Goal: Task Accomplishment & Management: Manage account settings

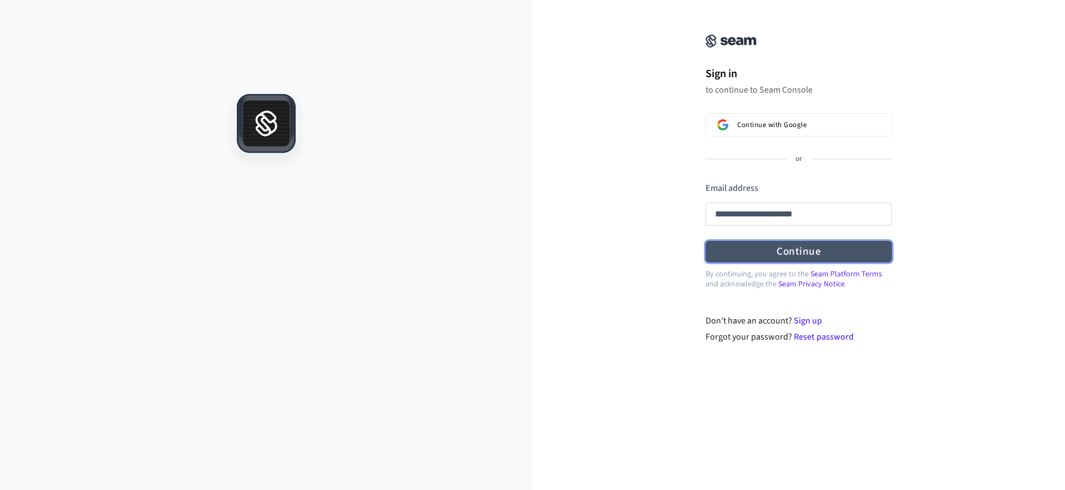
click at [748, 242] on button "Continue" at bounding box center [798, 252] width 186 height 22
type input "**********"
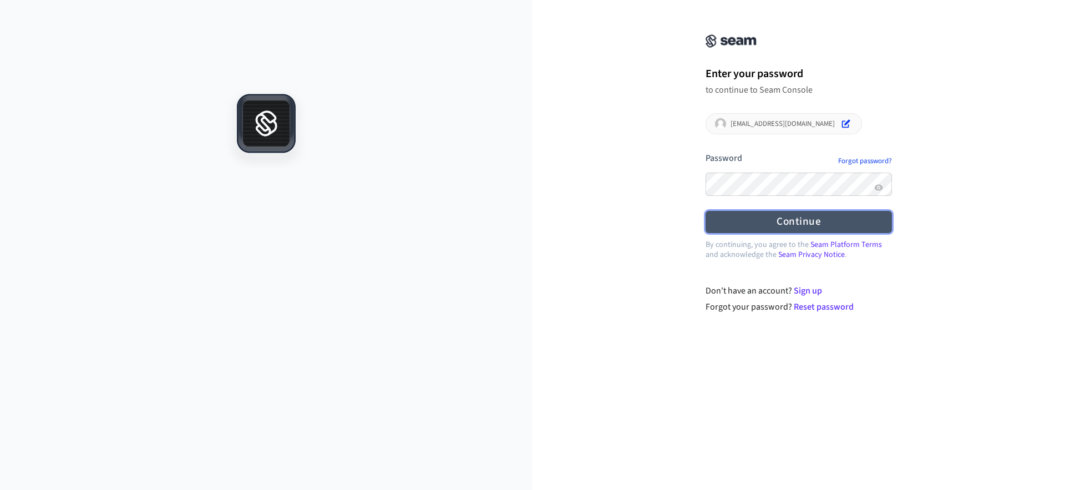
click at [755, 223] on button "Continue" at bounding box center [798, 222] width 186 height 22
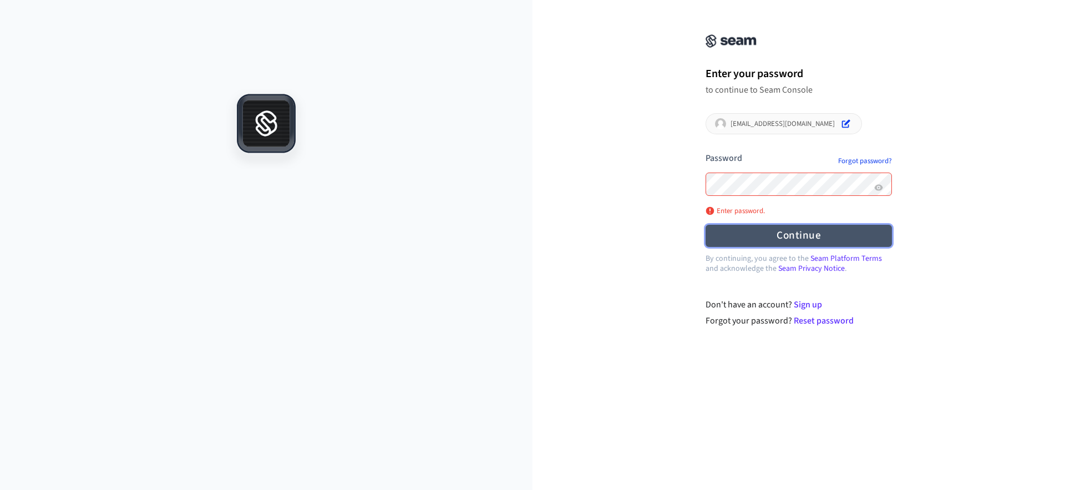
click at [759, 227] on button "Continue" at bounding box center [798, 236] width 186 height 22
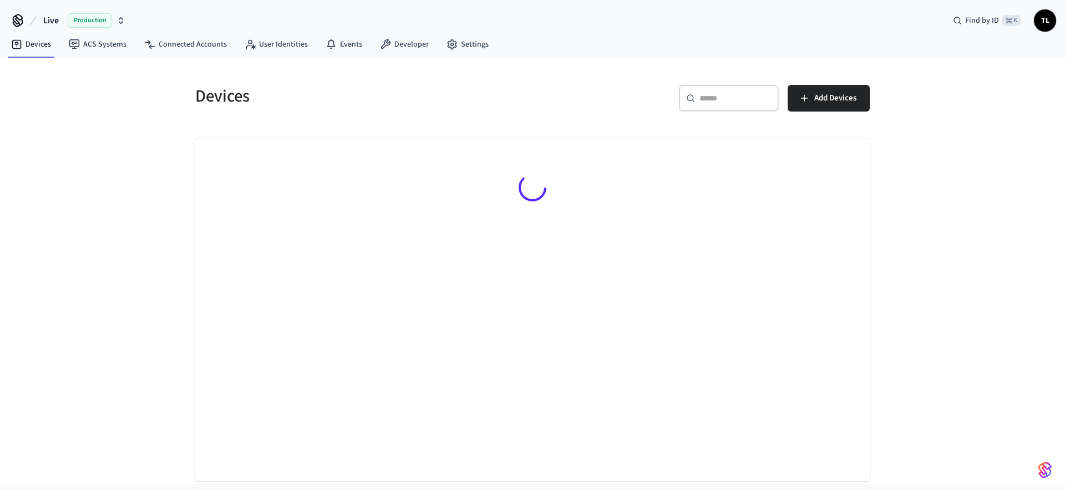
click at [62, 17] on button "Live Production" at bounding box center [84, 20] width 89 height 23
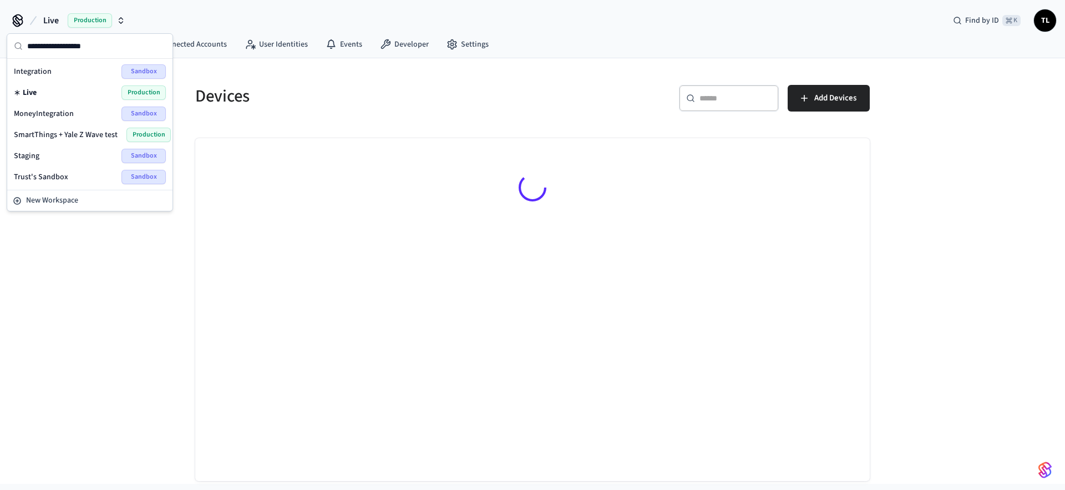
click at [45, 70] on span "Integration" at bounding box center [33, 71] width 38 height 11
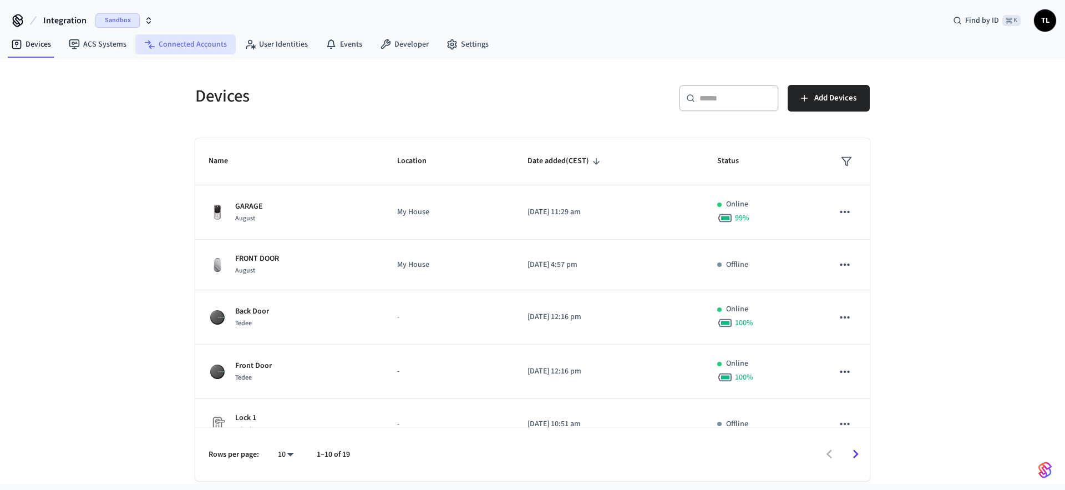
click at [199, 43] on link "Connected Accounts" at bounding box center [185, 44] width 100 height 20
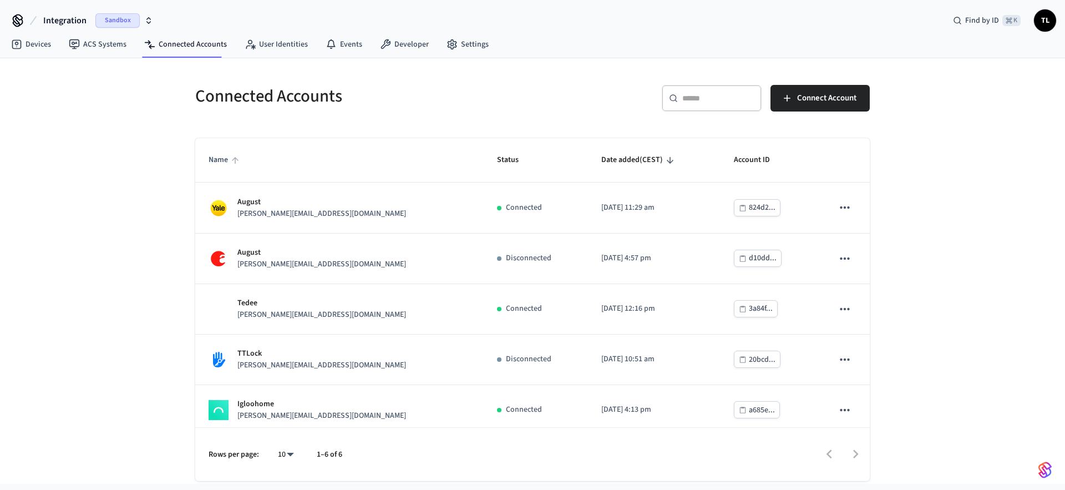
click at [211, 162] on span "Name" at bounding box center [226, 159] width 34 height 17
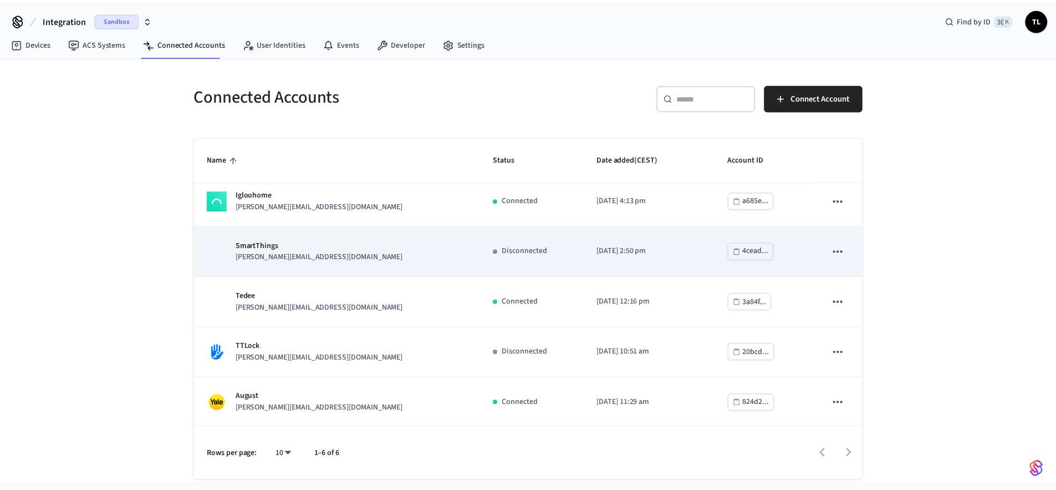
scroll to position [59, 0]
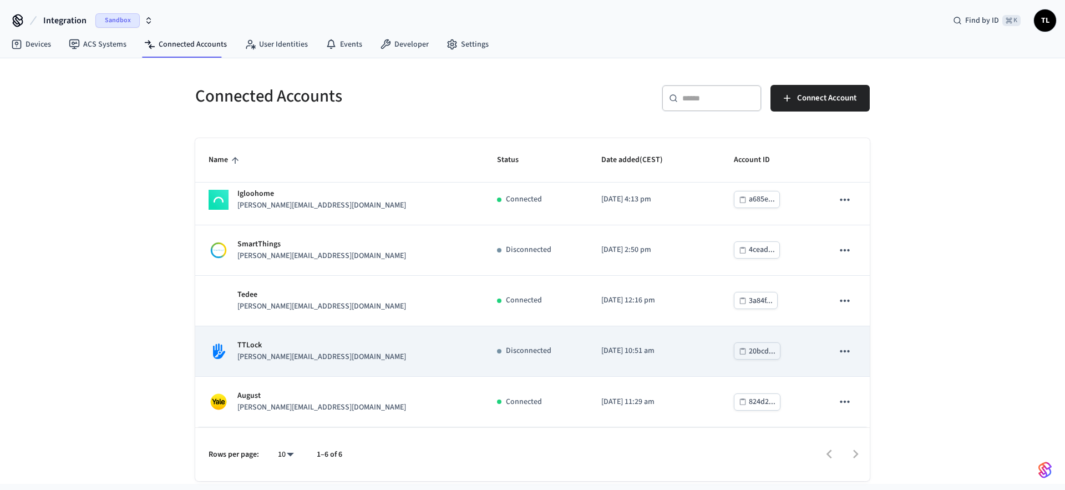
click at [506, 352] on p "Disconnected" at bounding box center [528, 351] width 45 height 12
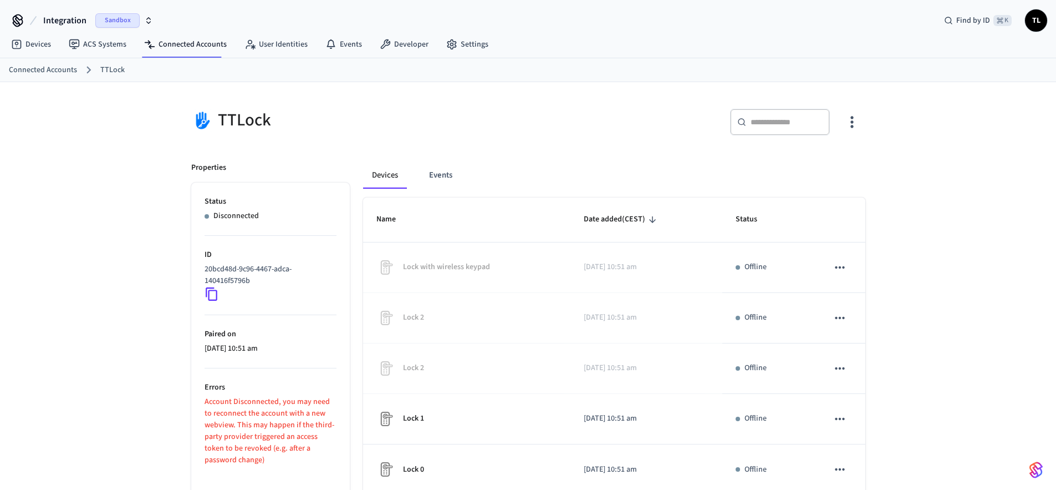
scroll to position [59, 0]
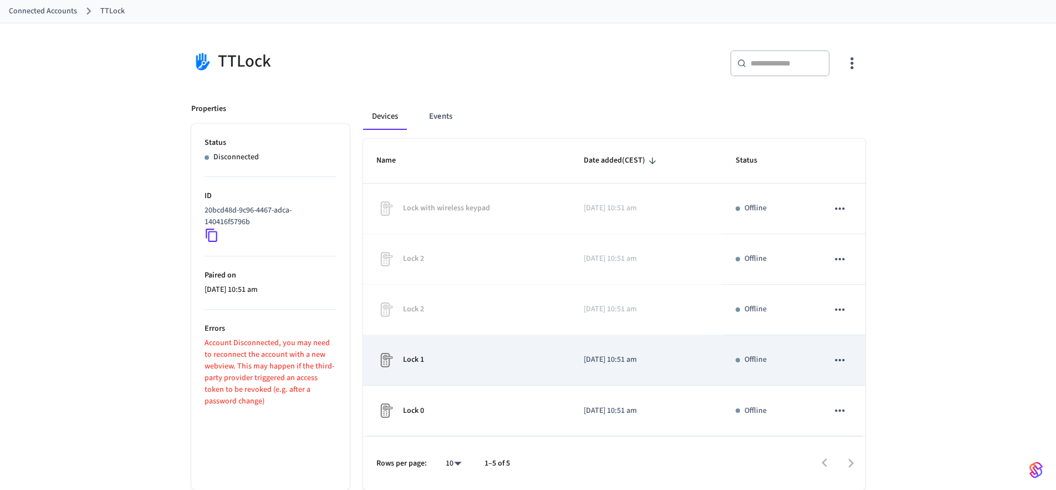
click at [838, 358] on icon "sticky table" at bounding box center [840, 360] width 14 height 14
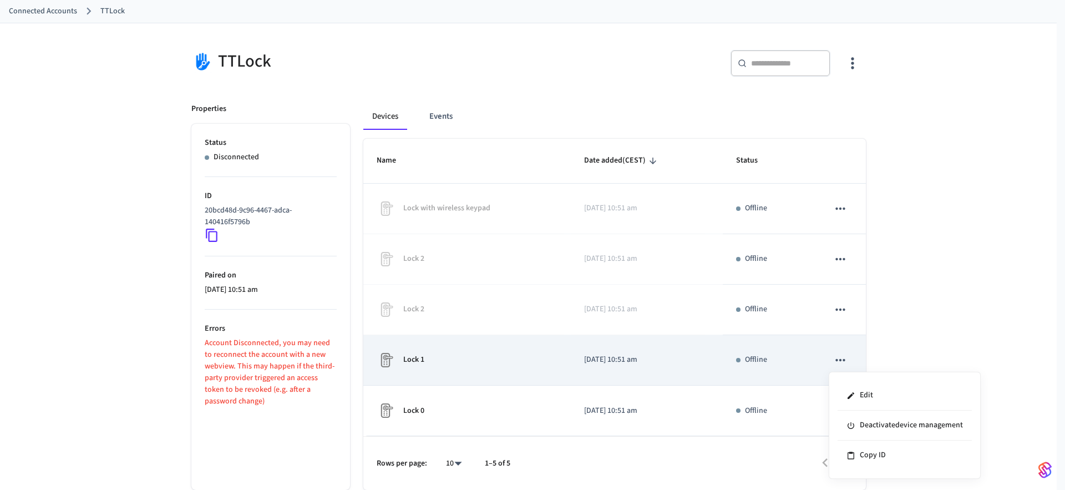
click at [838, 358] on div at bounding box center [532, 245] width 1065 height 490
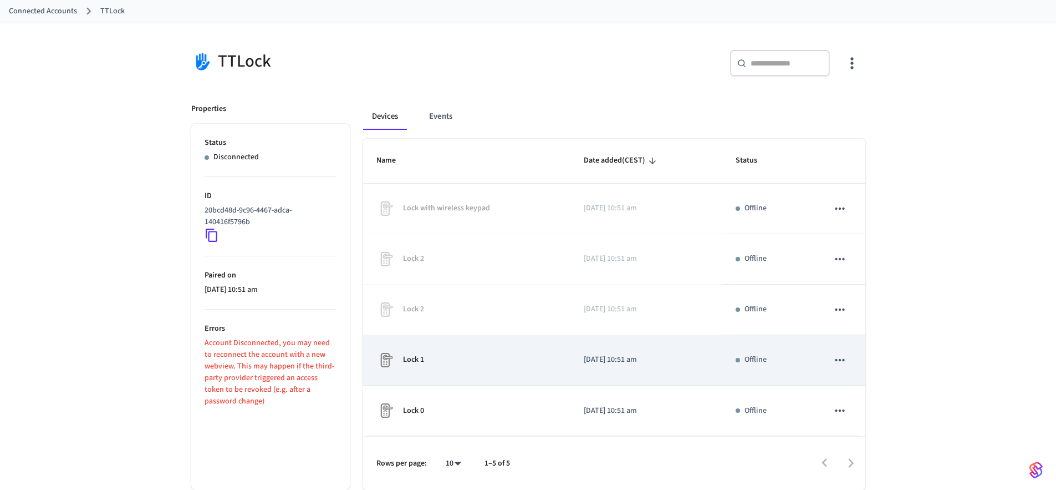
click at [752, 360] on p "Offline" at bounding box center [756, 360] width 22 height 12
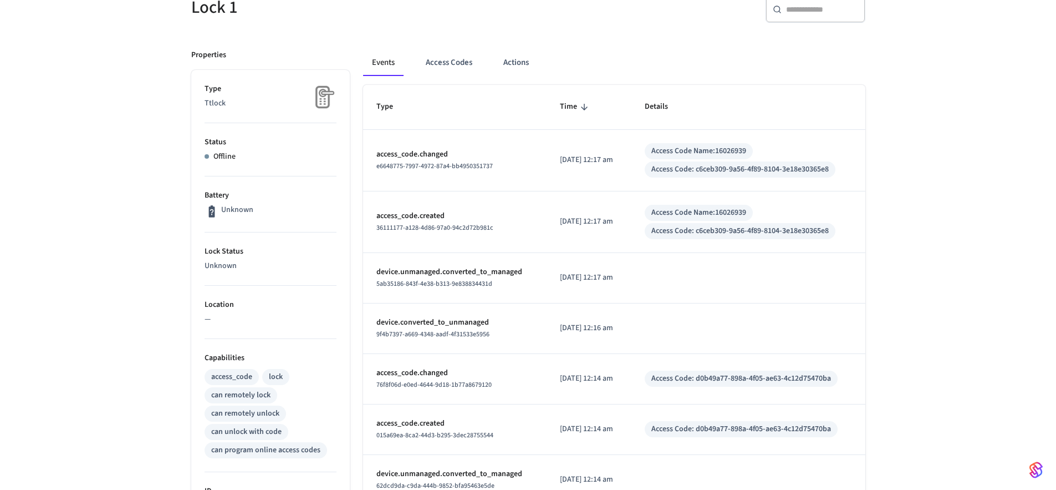
scroll to position [114, 0]
click at [214, 157] on p "Offline" at bounding box center [225, 156] width 22 height 12
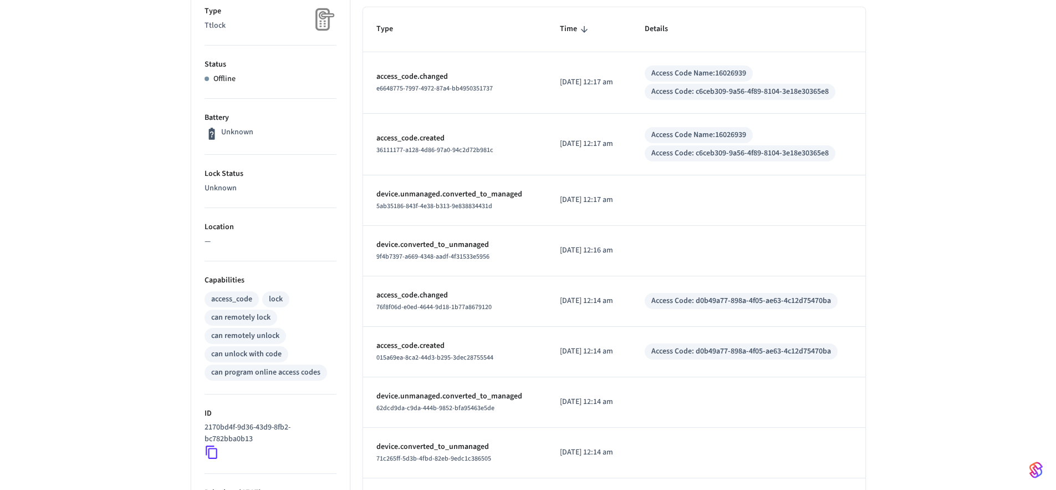
scroll to position [0, 0]
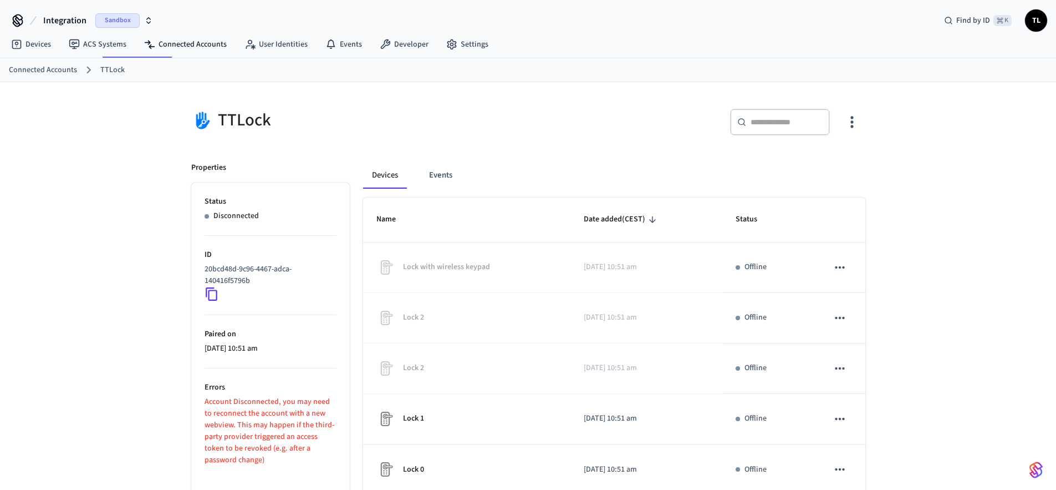
scroll to position [59, 0]
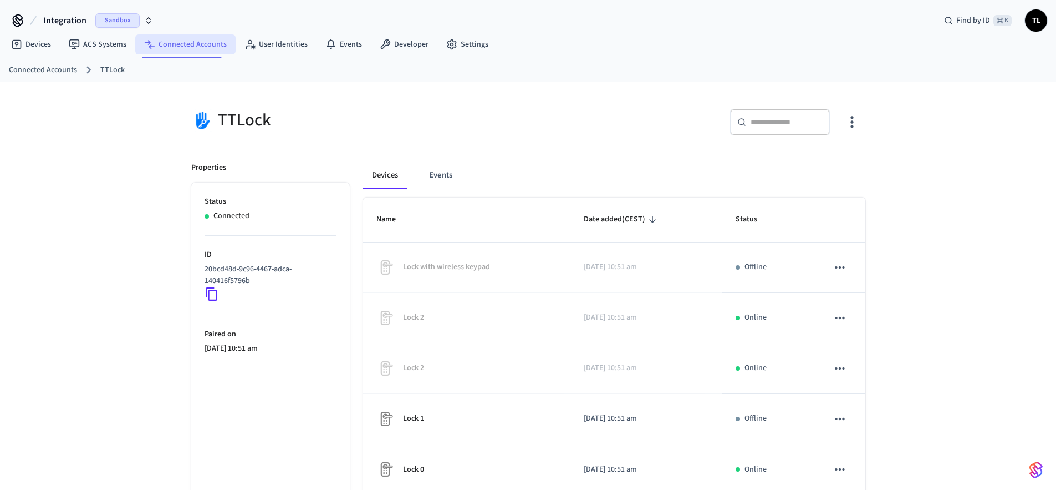
click at [156, 47] on link "Connected Accounts" at bounding box center [185, 44] width 100 height 20
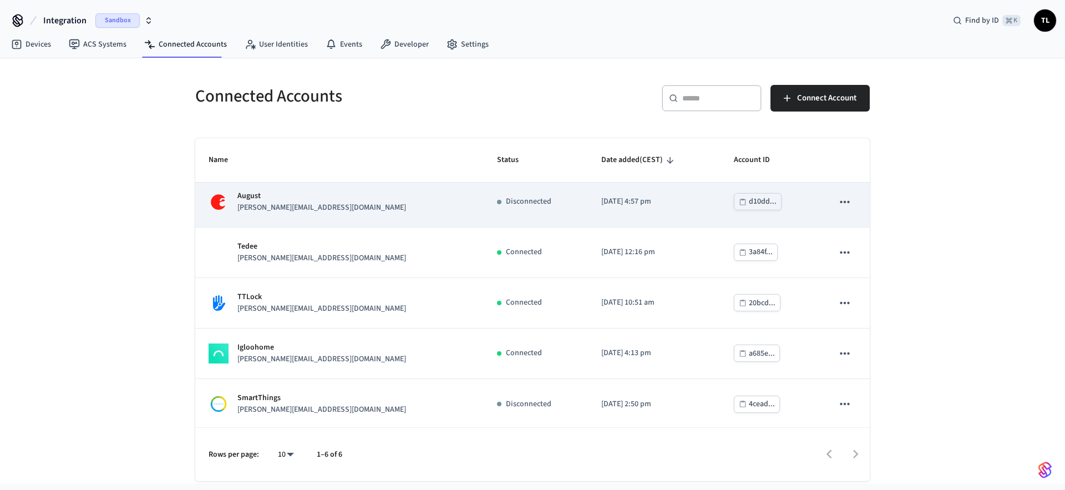
scroll to position [59, 0]
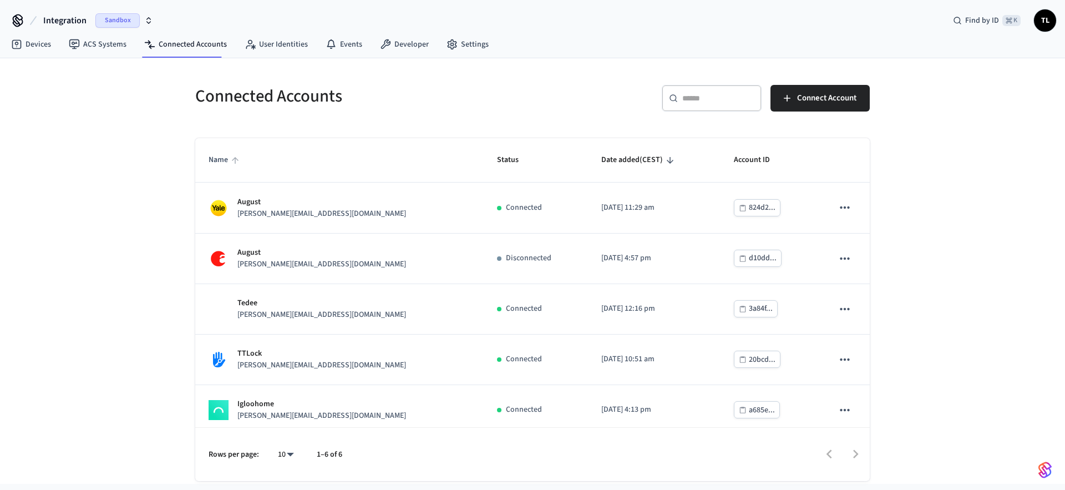
click at [221, 161] on span "Name" at bounding box center [226, 159] width 34 height 17
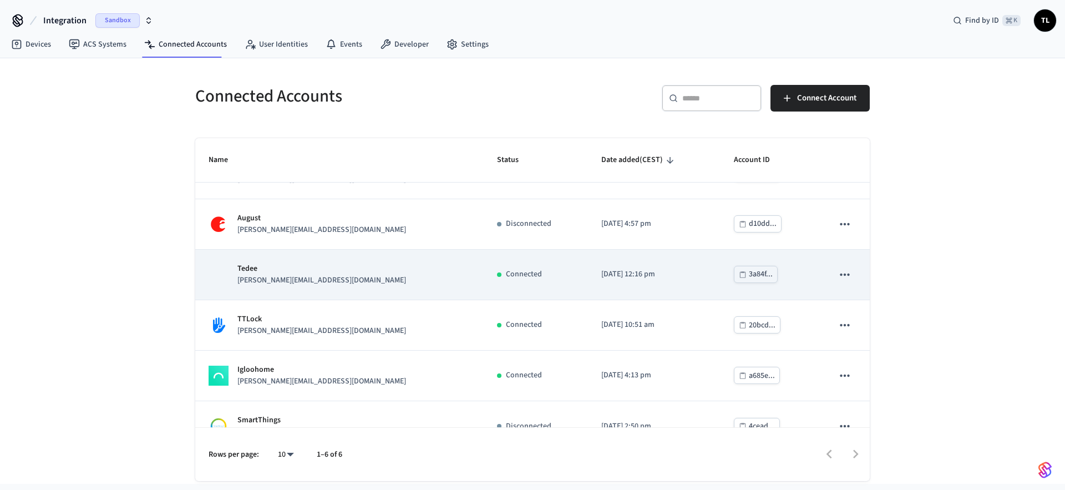
scroll to position [59, 0]
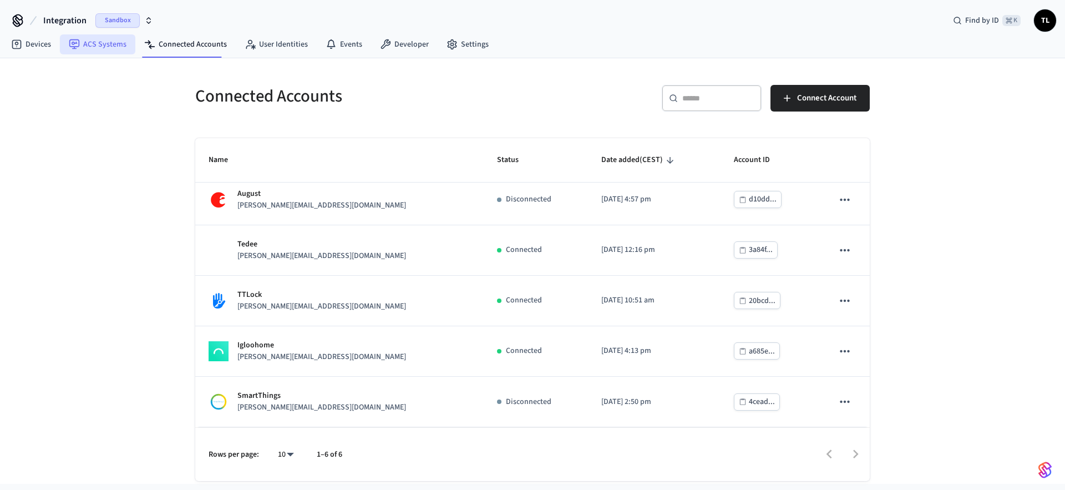
click at [110, 45] on link "ACS Systems" at bounding box center [97, 44] width 75 height 20
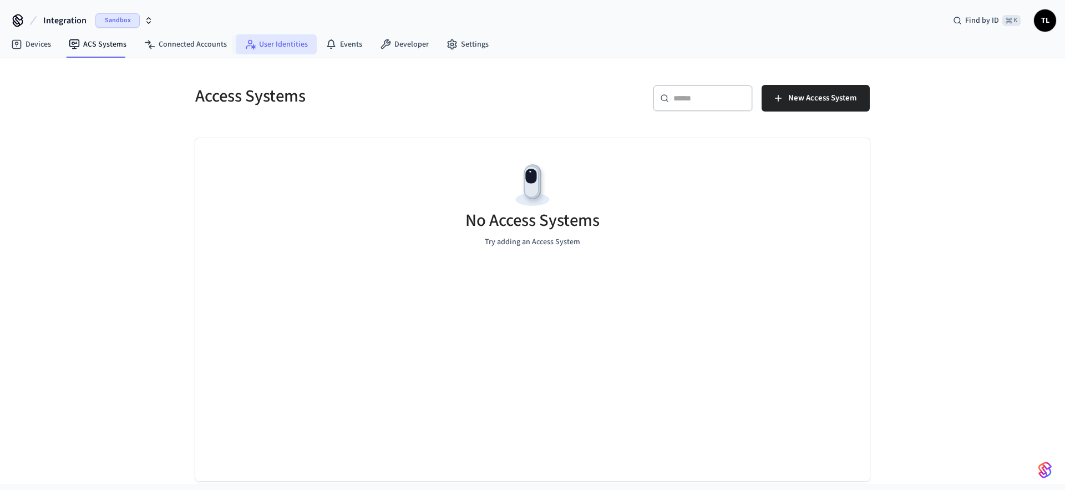
click at [275, 41] on link "User Identities" at bounding box center [276, 44] width 81 height 20
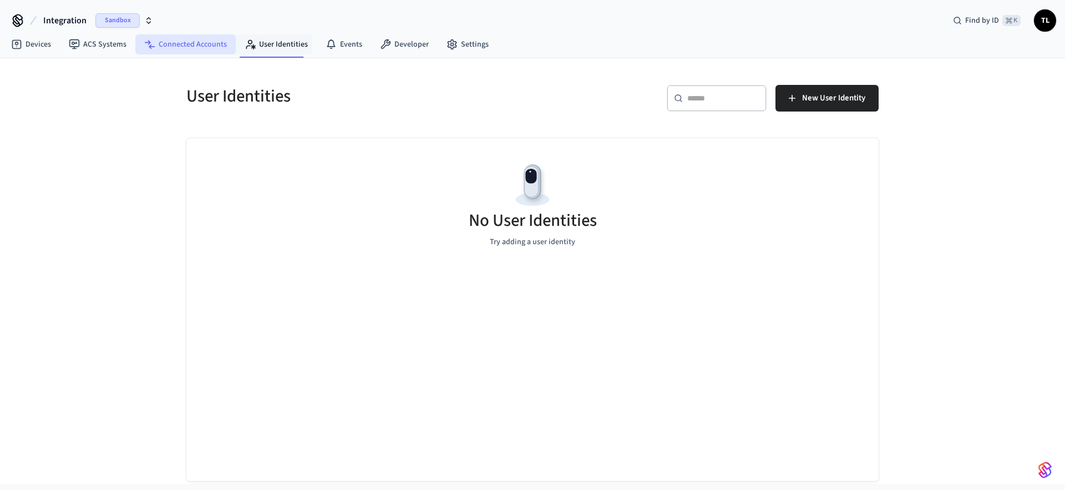
click at [195, 47] on link "Connected Accounts" at bounding box center [185, 44] width 100 height 20
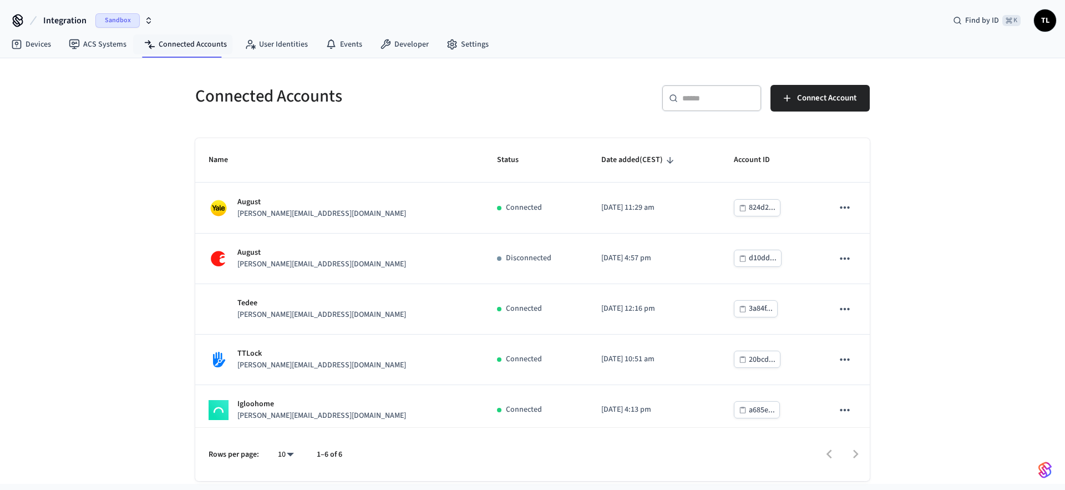
click at [117, 16] on span "Sandbox" at bounding box center [117, 20] width 44 height 14
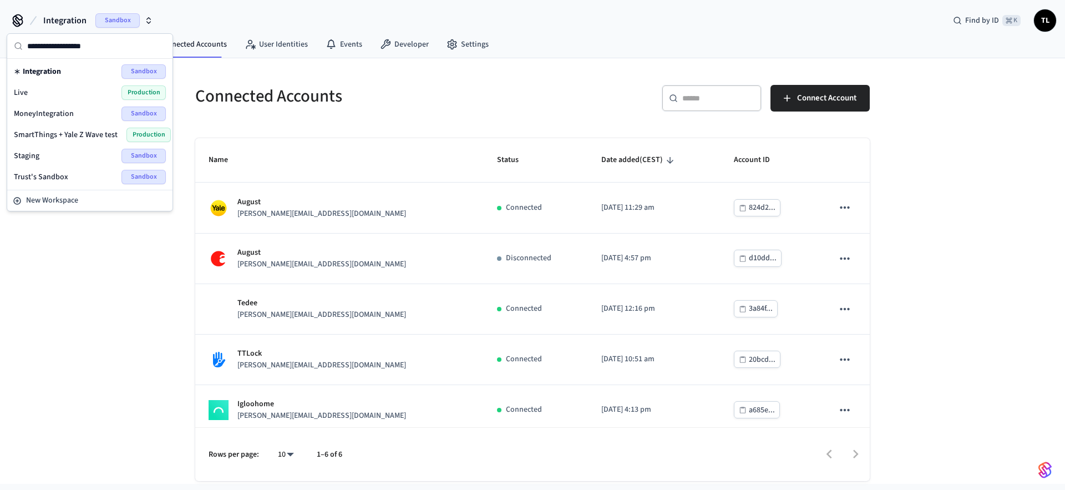
click at [58, 301] on div "Connected Accounts ​ ​ Connect Account Name Status Date added (CEST) Account ID…" at bounding box center [532, 270] width 1065 height 425
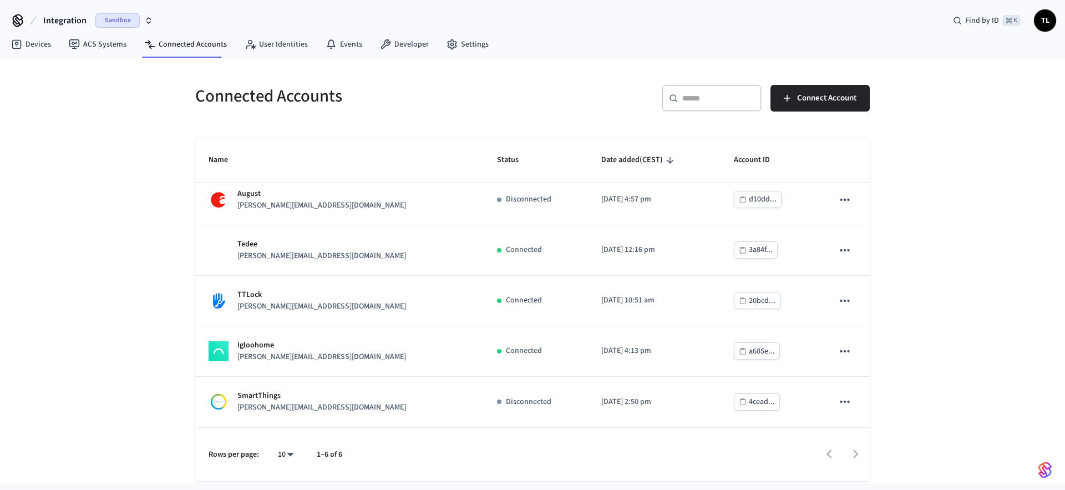
scroll to position [59, 0]
click at [221, 156] on span "Name" at bounding box center [226, 159] width 34 height 17
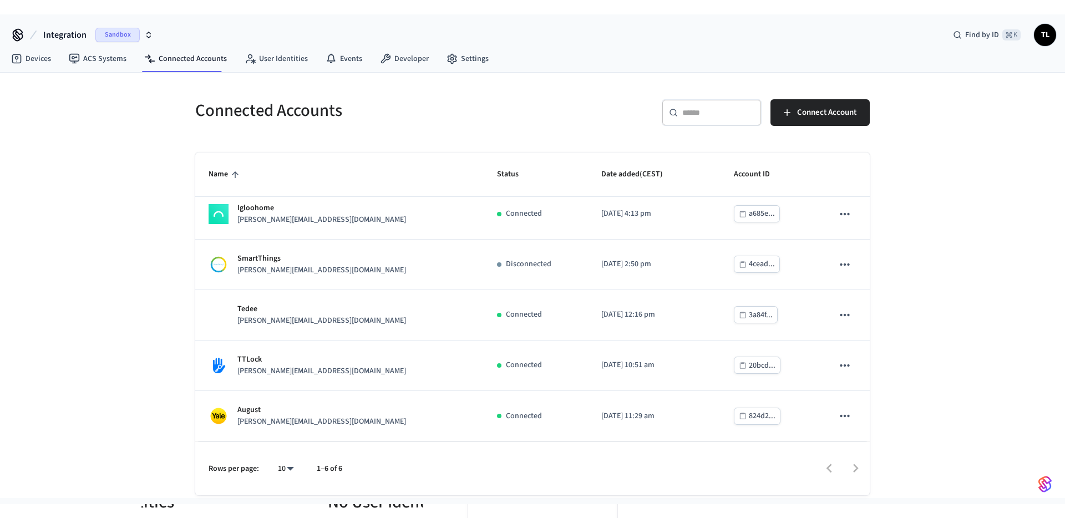
scroll to position [0, 0]
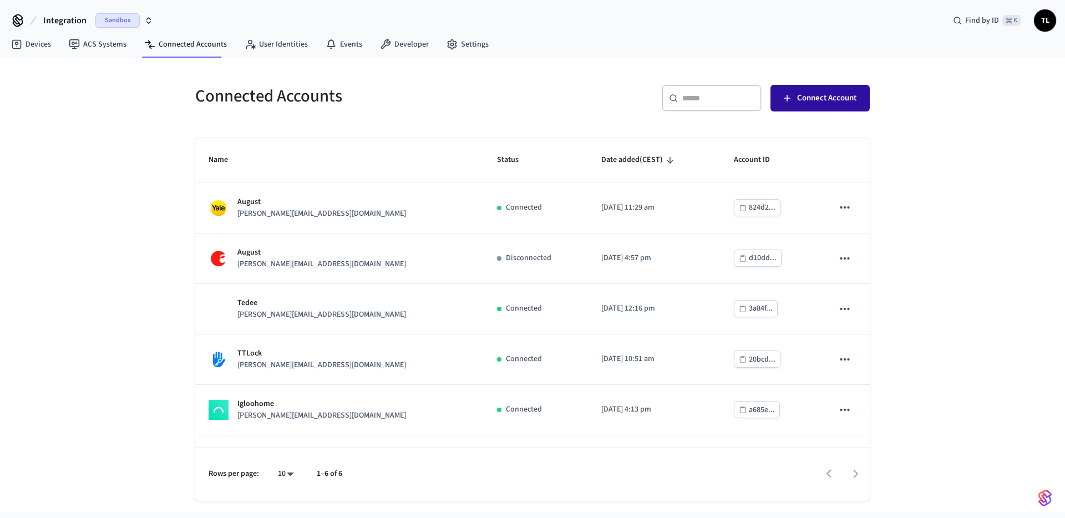
click at [817, 98] on span "Connect Account" at bounding box center [826, 98] width 59 height 14
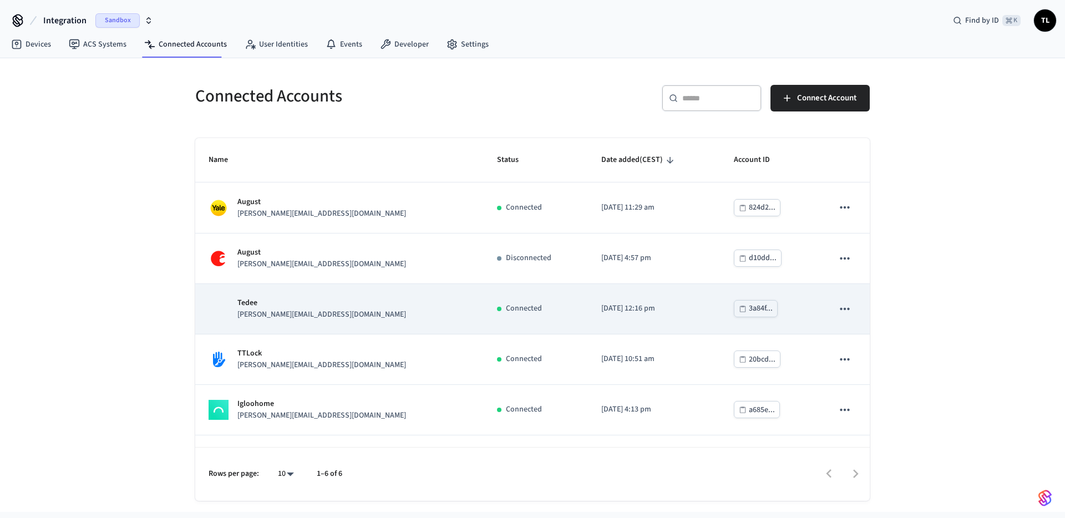
scroll to position [39, 0]
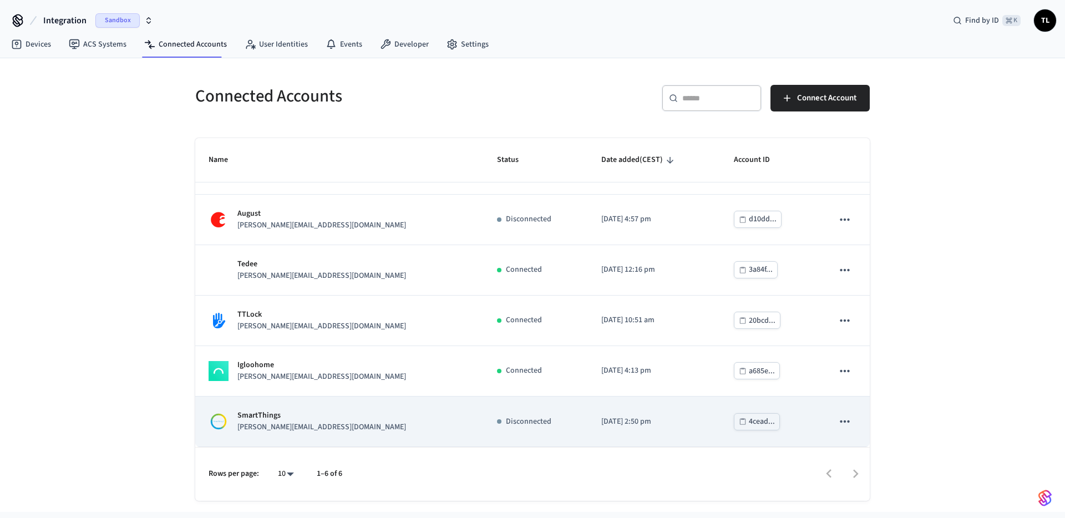
click at [837, 419] on icon "sticky table" at bounding box center [844, 421] width 14 height 14
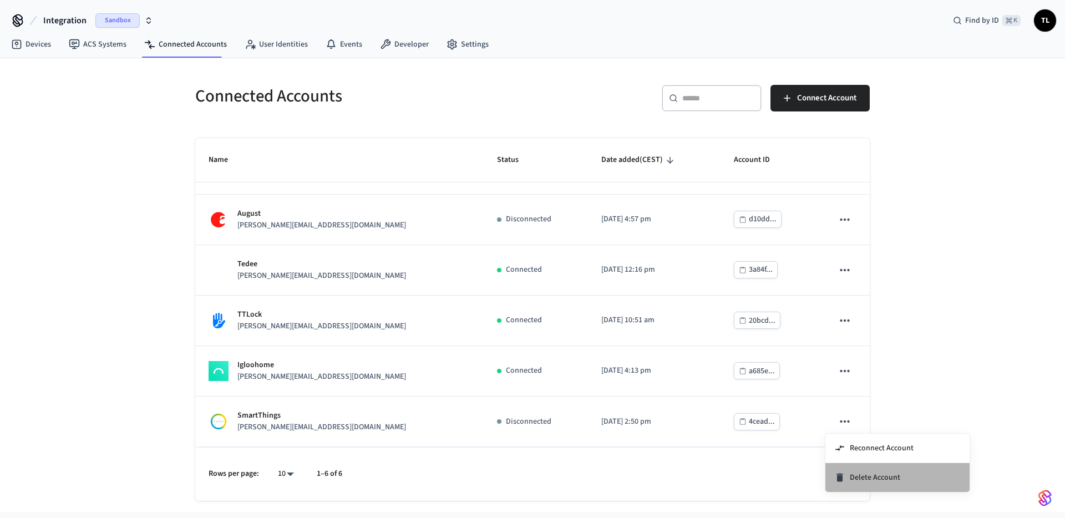
click at [853, 476] on span "Delete Account" at bounding box center [875, 477] width 50 height 11
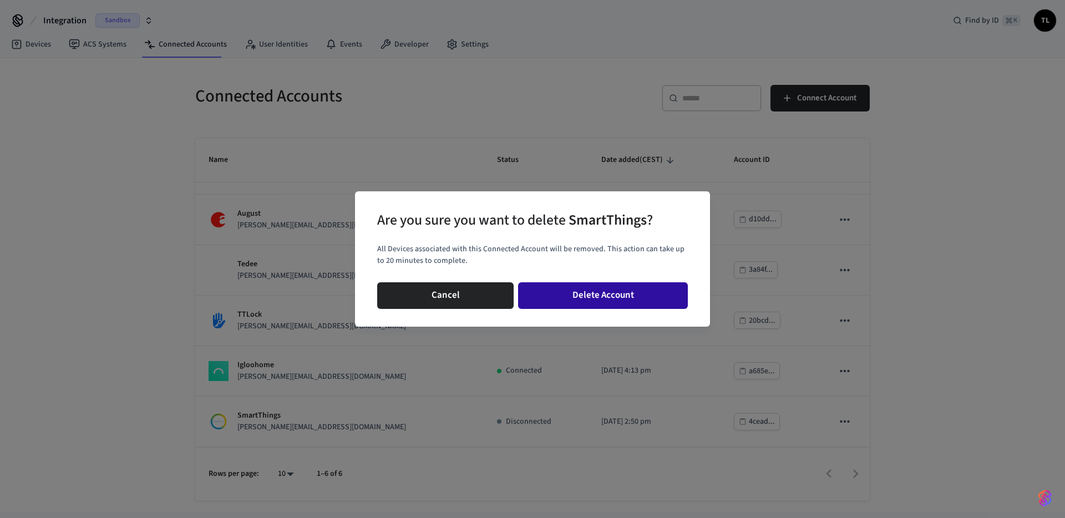
click at [608, 288] on button "Delete Account" at bounding box center [603, 295] width 170 height 27
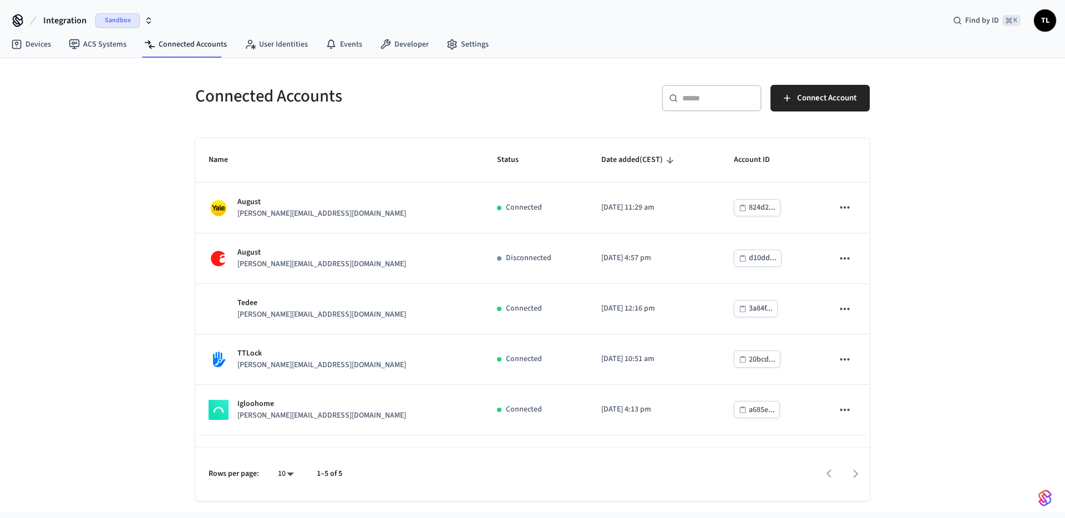
scroll to position [0, 0]
